Goal: Contribute content: Add original content to the website for others to see

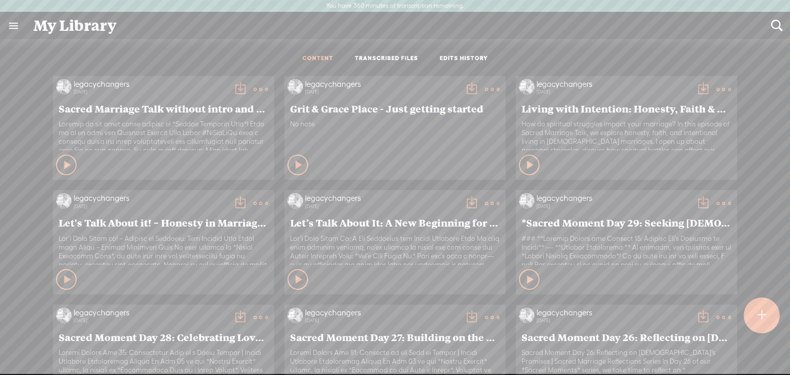
click at [763, 319] on t at bounding box center [761, 315] width 9 height 23
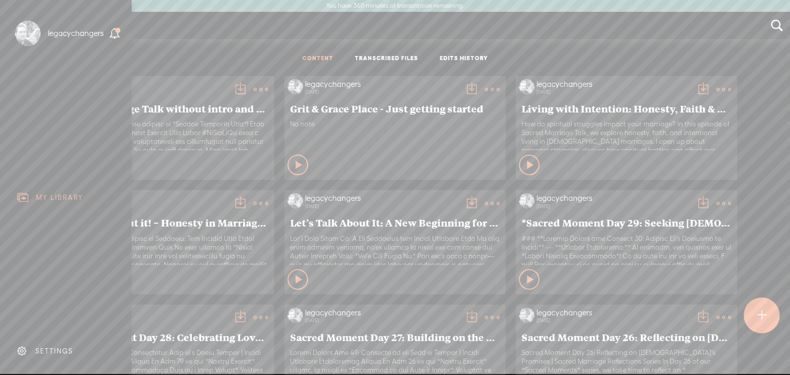
click at [576, 42] on body "You have 360 minutes of transcription remaining. Upgrade to increase your limit…" at bounding box center [395, 187] width 790 height 375
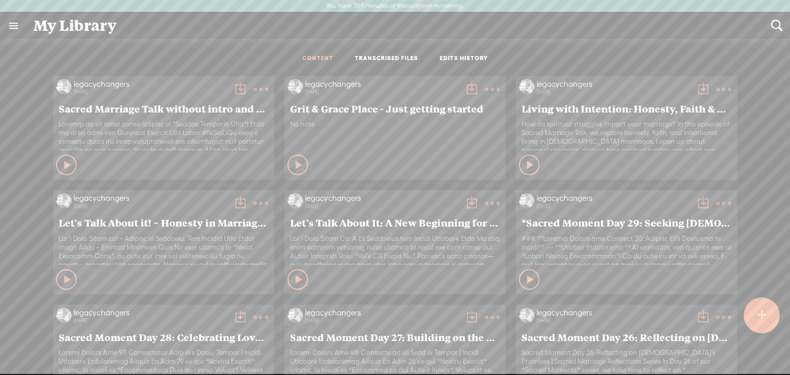
click at [763, 310] on t at bounding box center [761, 316] width 9 height 24
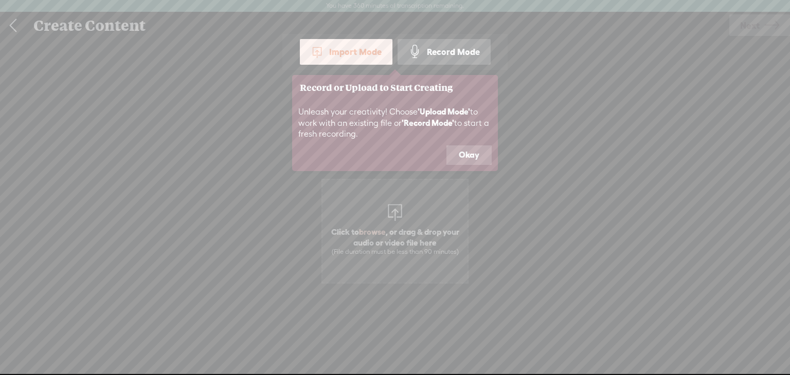
click at [431, 50] on div "Record Mode" at bounding box center [443, 52] width 93 height 26
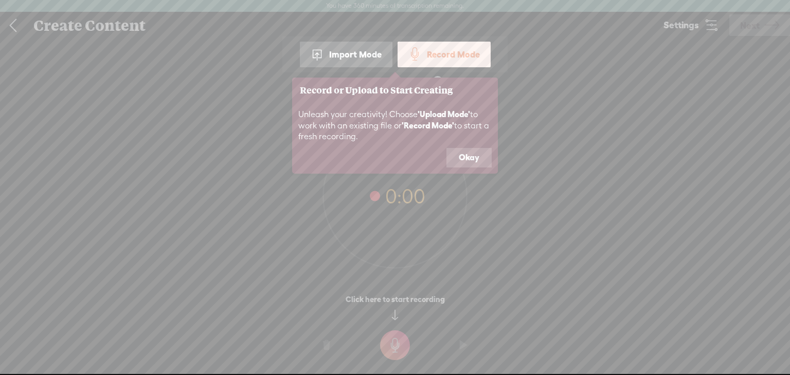
click at [461, 156] on button "Okay" at bounding box center [468, 158] width 45 height 20
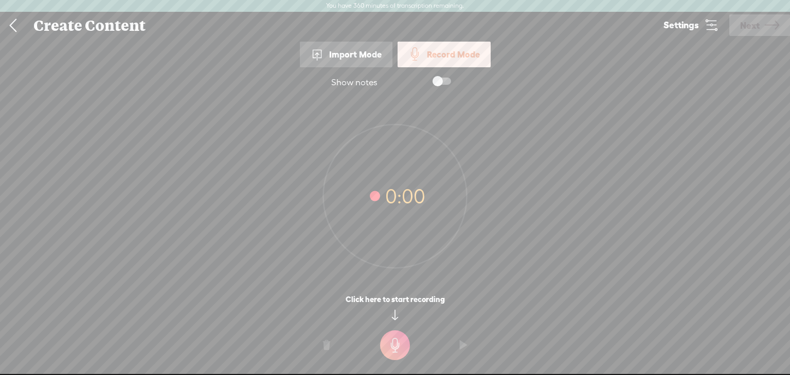
click at [448, 80] on span at bounding box center [441, 81] width 19 height 7
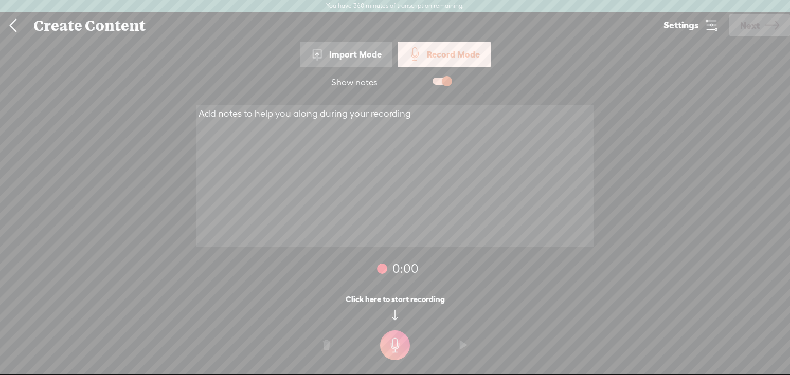
click at [391, 143] on textarea at bounding box center [394, 176] width 397 height 142
click at [388, 149] on textarea at bounding box center [394, 176] width 397 height 142
paste textarea "Loremip — dolo’s ame con adi elitseddo eius **temporin** ut labo etdolorema ali…"
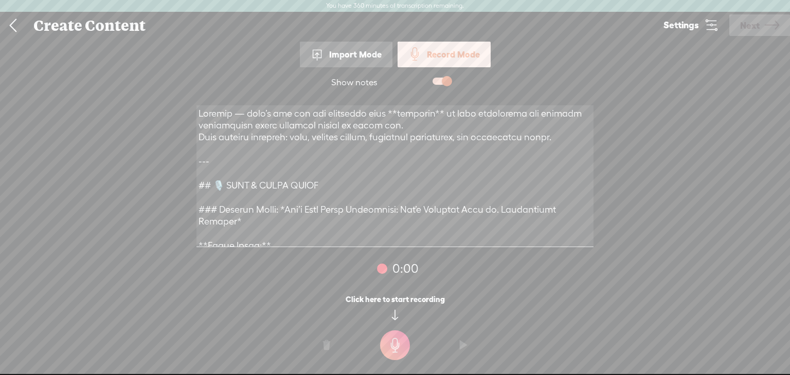
scroll to position [2133, 0]
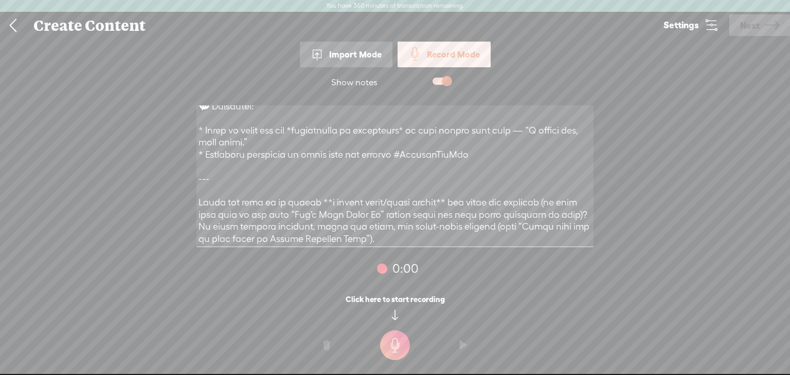
drag, startPoint x: 197, startPoint y: 165, endPoint x: 358, endPoint y: 255, distance: 184.1
click at [358, 255] on div at bounding box center [394, 177] width 411 height 158
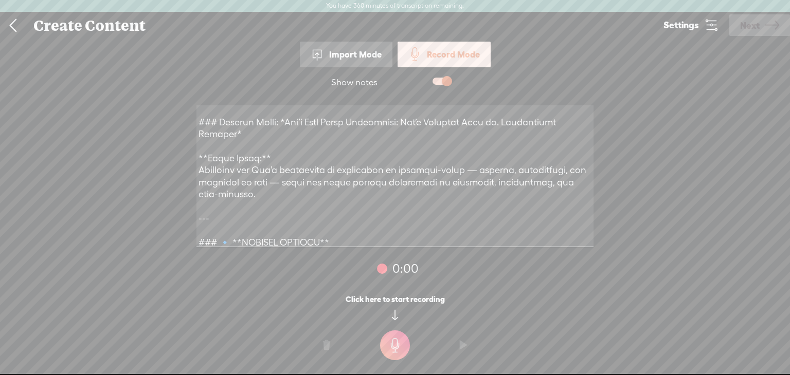
scroll to position [0, 0]
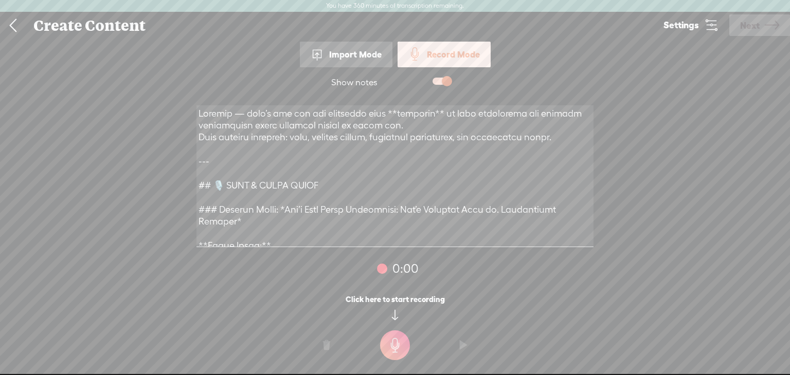
drag, startPoint x: 344, startPoint y: 187, endPoint x: 202, endPoint y: 117, distance: 158.6
click at [202, 117] on textarea at bounding box center [394, 176] width 397 height 142
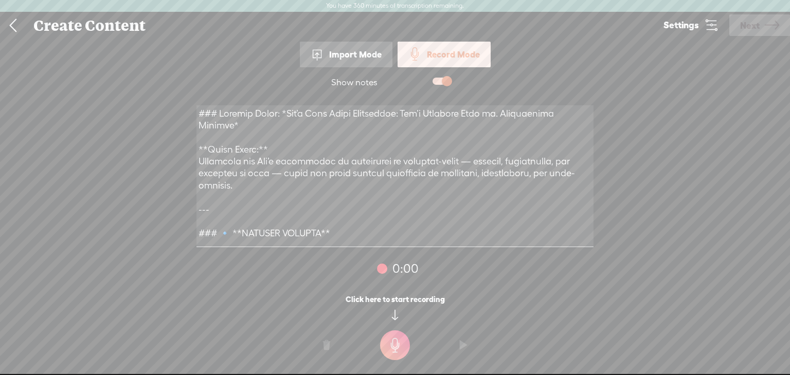
click at [304, 181] on textarea at bounding box center [394, 176] width 397 height 142
click at [289, 214] on textarea at bounding box center [394, 176] width 397 height 142
click at [271, 142] on textarea at bounding box center [394, 176] width 397 height 142
click at [252, 122] on textarea at bounding box center [394, 176] width 397 height 142
click at [297, 221] on textarea at bounding box center [394, 176] width 397 height 142
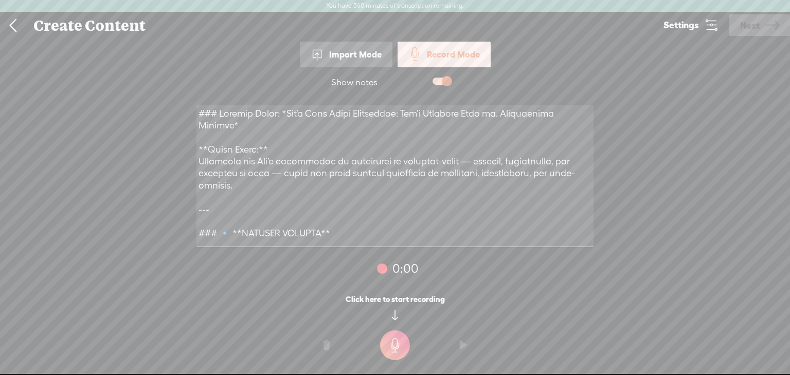
click at [398, 343] on t at bounding box center [395, 346] width 30 height 30
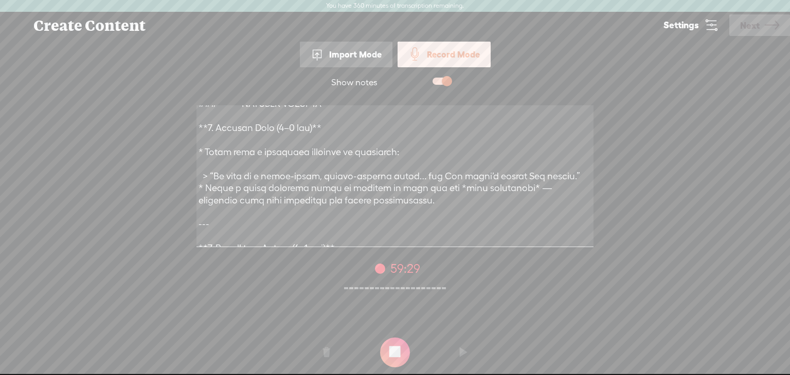
scroll to position [133, 0]
click at [393, 357] on t at bounding box center [395, 353] width 30 height 30
click at [462, 349] on t at bounding box center [463, 352] width 7 height 31
click at [462, 350] on t at bounding box center [463, 352] width 7 height 31
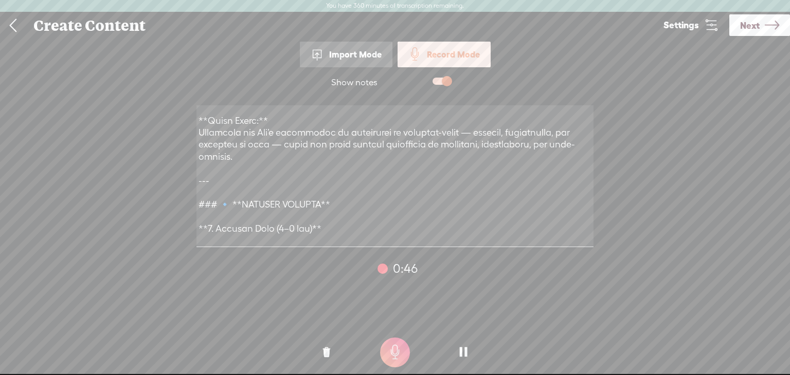
scroll to position [0, 0]
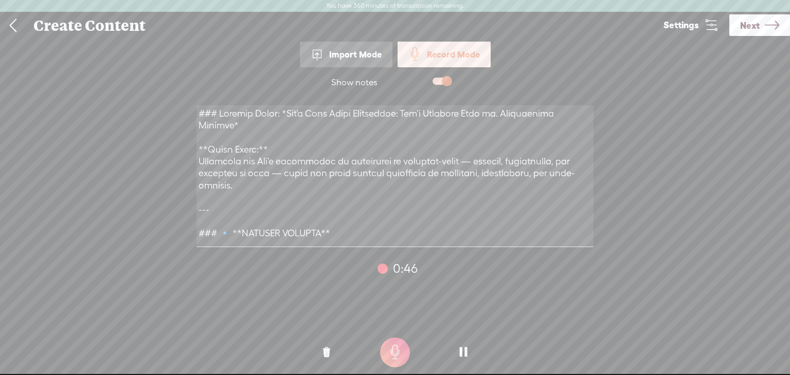
click at [323, 352] on t at bounding box center [326, 352] width 7 height 31
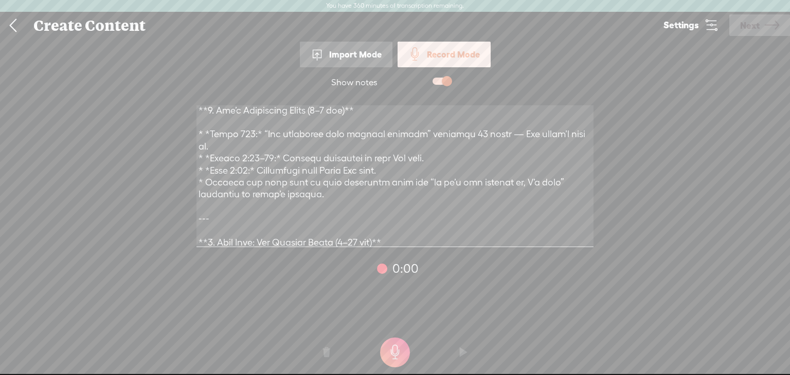
scroll to position [442, 0]
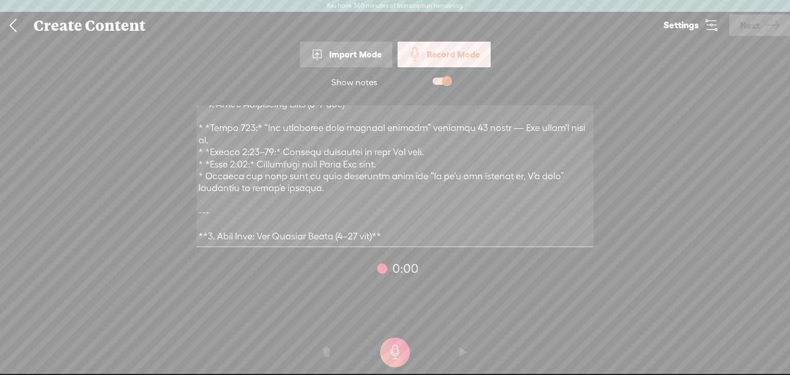
click at [434, 82] on span at bounding box center [441, 81] width 19 height 7
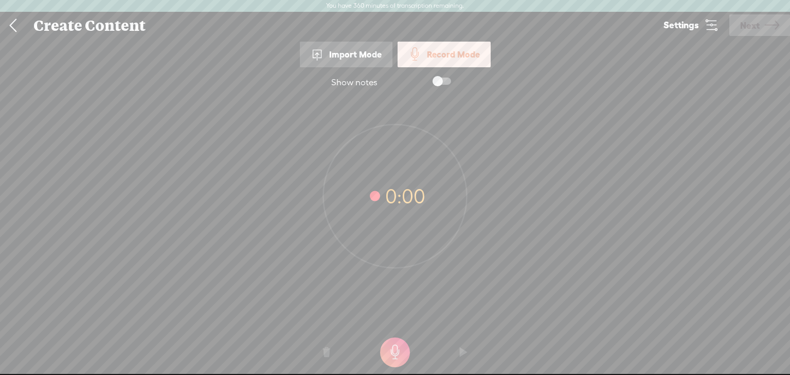
click at [442, 83] on span at bounding box center [441, 81] width 19 height 7
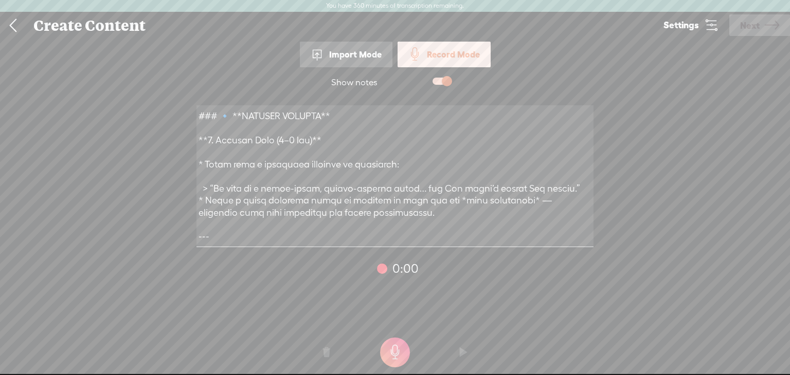
scroll to position [120, 0]
click at [397, 350] on t at bounding box center [395, 353] width 30 height 30
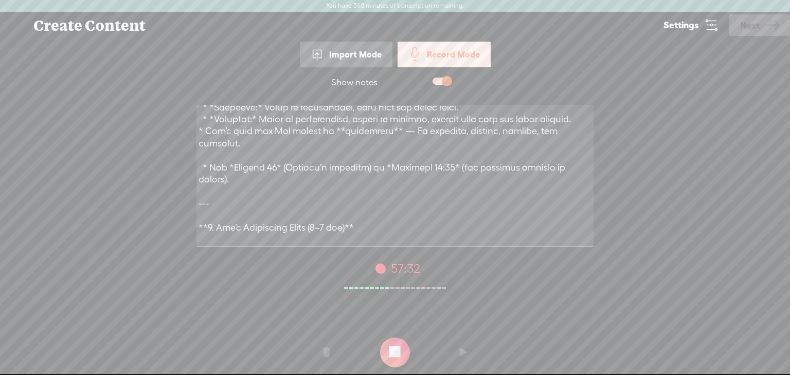
scroll to position [320, 0]
click at [396, 355] on t at bounding box center [395, 353] width 30 height 30
click at [460, 350] on t at bounding box center [463, 352] width 7 height 31
click at [329, 349] on t at bounding box center [326, 352] width 7 height 31
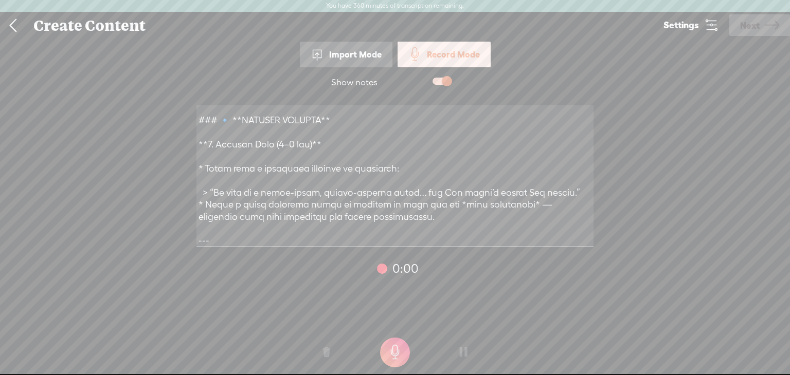
scroll to position [0, 0]
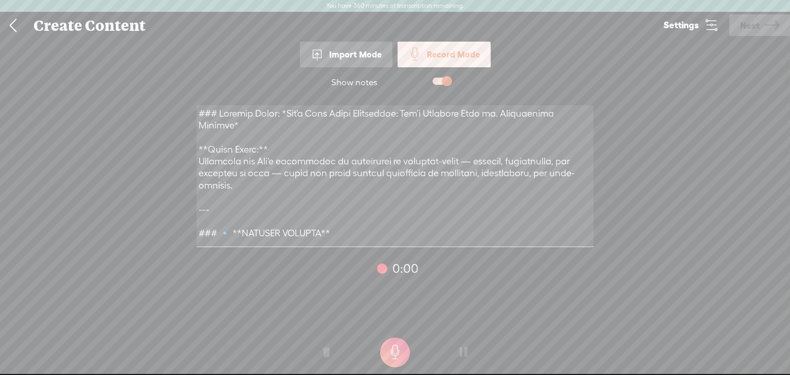
click at [392, 352] on t at bounding box center [395, 353] width 30 height 30
click at [396, 357] on t at bounding box center [395, 353] width 30 height 30
click at [462, 345] on t at bounding box center [463, 352] width 7 height 31
click at [462, 347] on t at bounding box center [463, 352] width 7 height 31
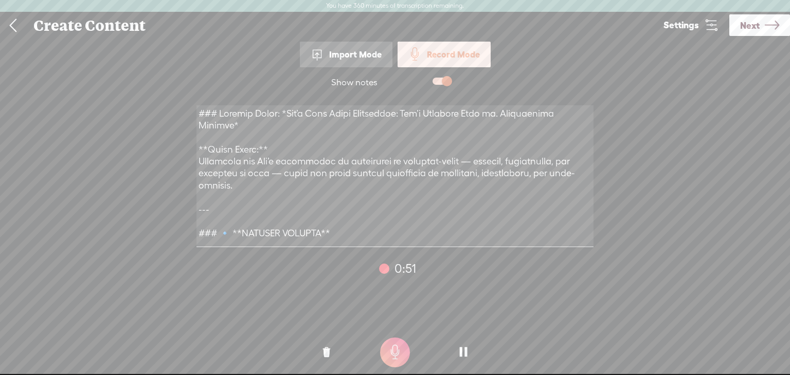
click at [469, 352] on o at bounding box center [463, 352] width 41 height 31
click at [325, 355] on t at bounding box center [326, 352] width 7 height 31
click at [380, 200] on textarea at bounding box center [394, 176] width 397 height 142
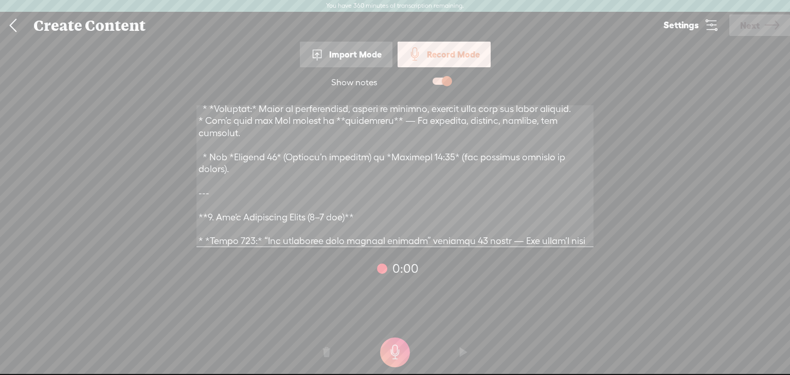
scroll to position [334, 0]
click at [456, 182] on textarea at bounding box center [394, 176] width 397 height 142
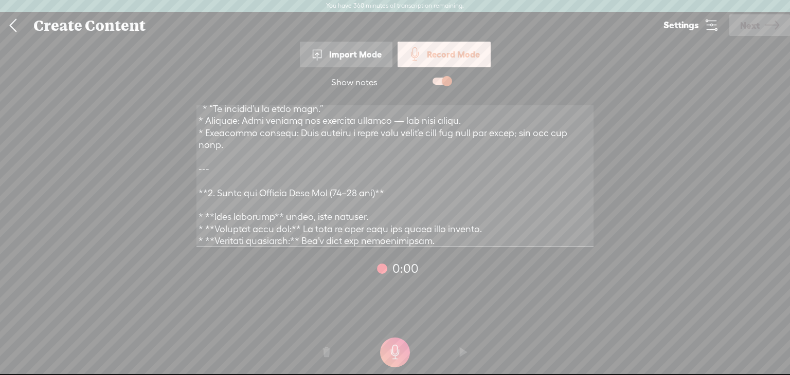
scroll to position [1714, 0]
click at [329, 167] on textarea at bounding box center [394, 176] width 397 height 142
paste textarea "Loremipsu dolorsit 🌿 — Ametcons’a elitsedd ei tem in utl etdo magnaali enimadmi…"
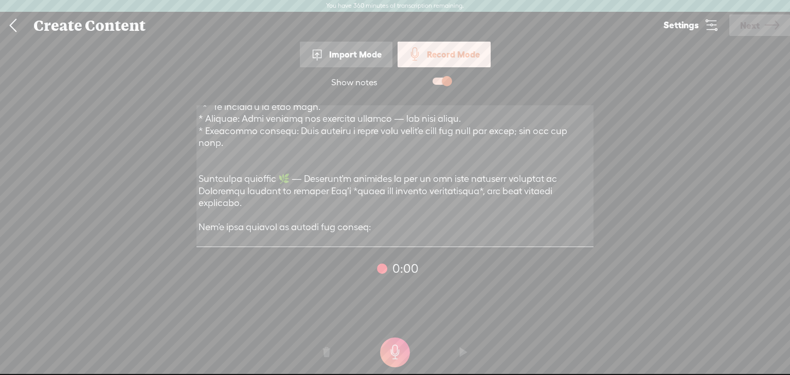
scroll to position [2735, 0]
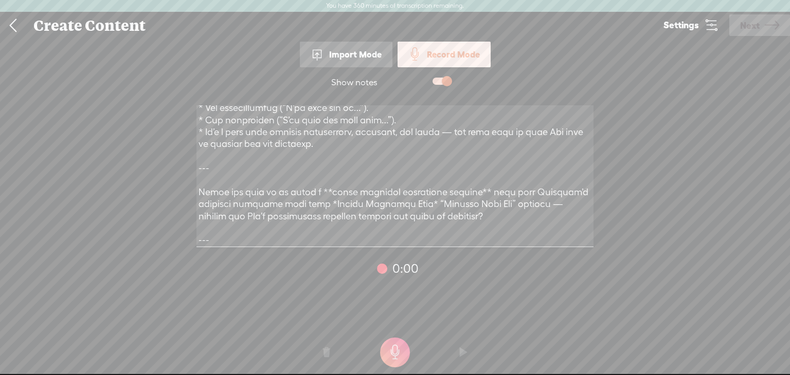
drag, startPoint x: 199, startPoint y: 178, endPoint x: 494, endPoint y: 230, distance: 298.6
click at [494, 230] on textarea at bounding box center [394, 176] width 397 height 142
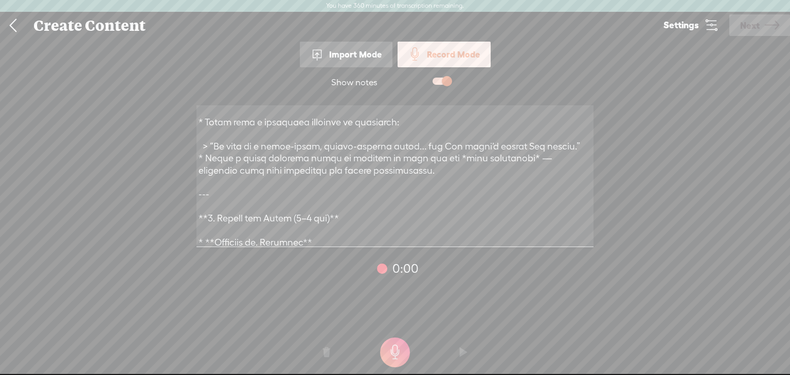
scroll to position [160, 0]
type textarea "### Loremip Dolor: *Sit’a Cons Adipi Elitseddoe: Tem’i Utlabore Etdo ma. Aliqua…"
click at [389, 353] on t at bounding box center [395, 353] width 30 height 30
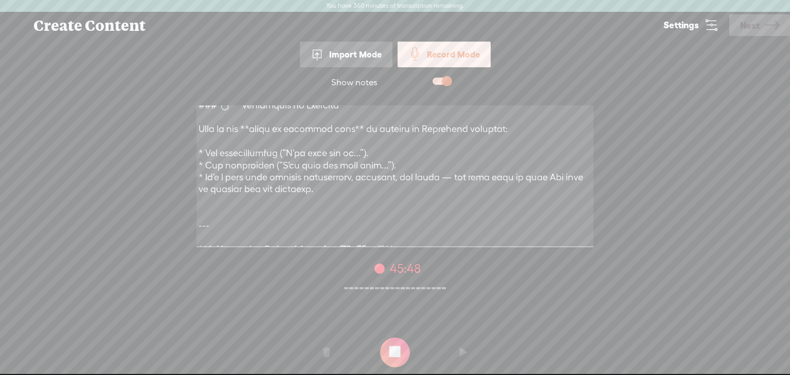
scroll to position [2836, 0]
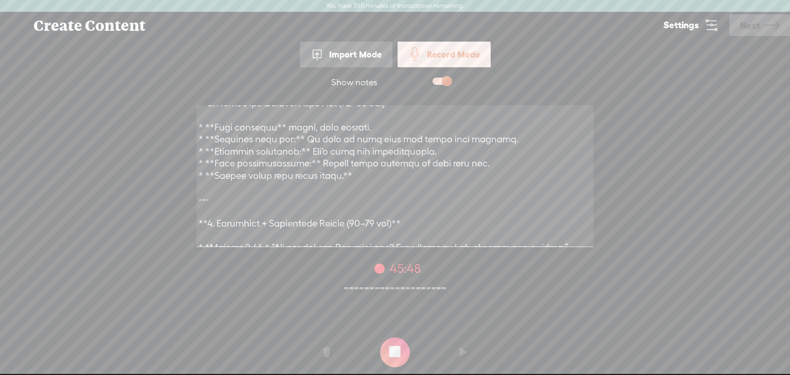
click at [398, 346] on t at bounding box center [395, 353] width 30 height 30
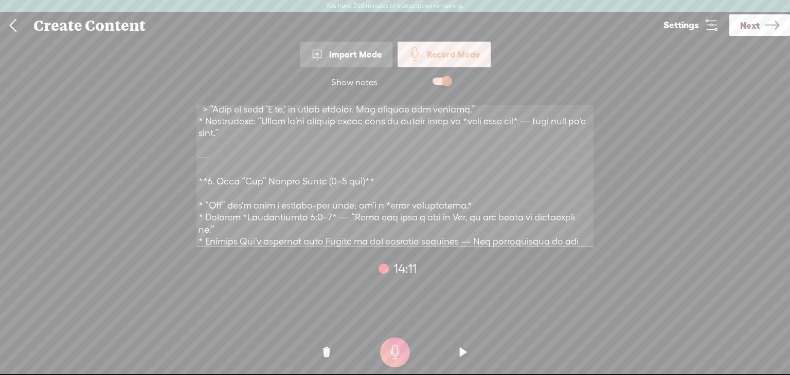
scroll to position [1277, 0]
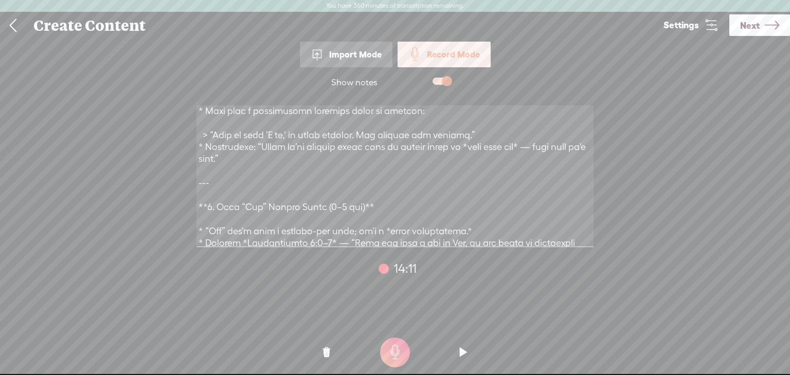
click at [392, 355] on t at bounding box center [395, 353] width 30 height 30
click at [460, 347] on t at bounding box center [463, 352] width 7 height 31
click at [395, 355] on t at bounding box center [395, 353] width 30 height 30
click at [463, 351] on t at bounding box center [463, 352] width 7 height 31
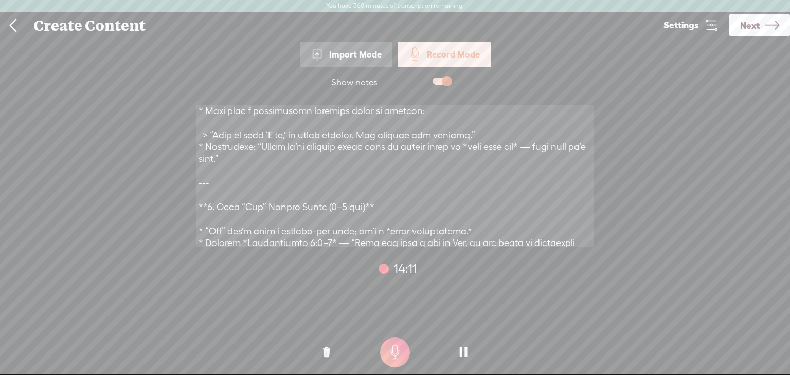
click at [711, 25] on icon at bounding box center [711, 25] width 14 height 14
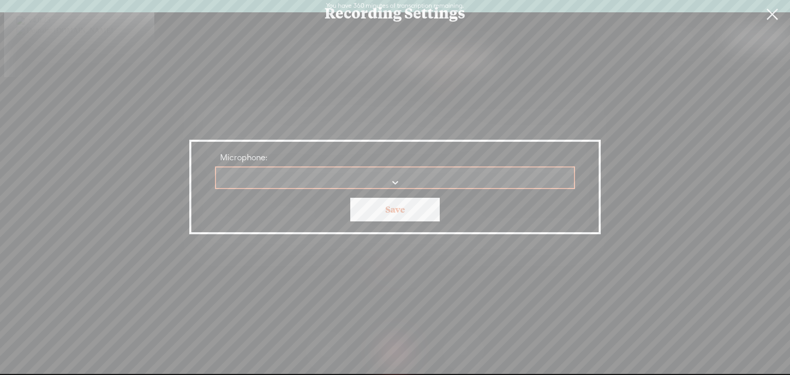
scroll to position [0, 0]
click at [773, 19] on link at bounding box center [772, 14] width 26 height 29
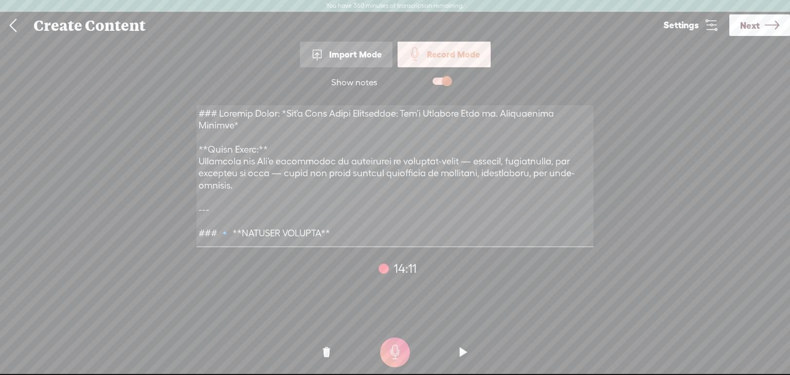
click at [327, 355] on t at bounding box center [326, 352] width 7 height 31
